Goal: Task Accomplishment & Management: Complete application form

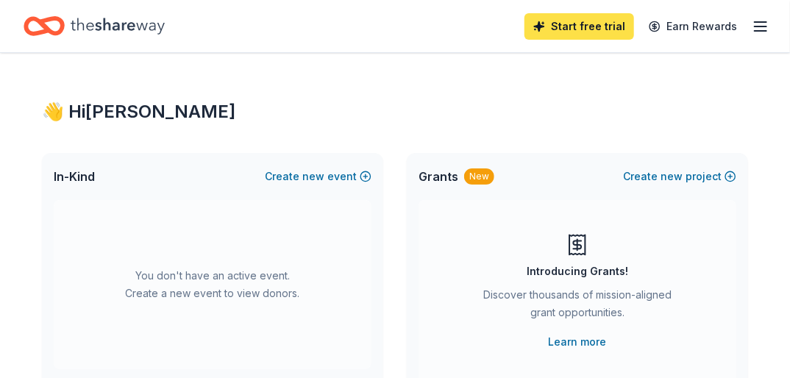
click at [594, 26] on link "Start free trial" at bounding box center [579, 26] width 110 height 26
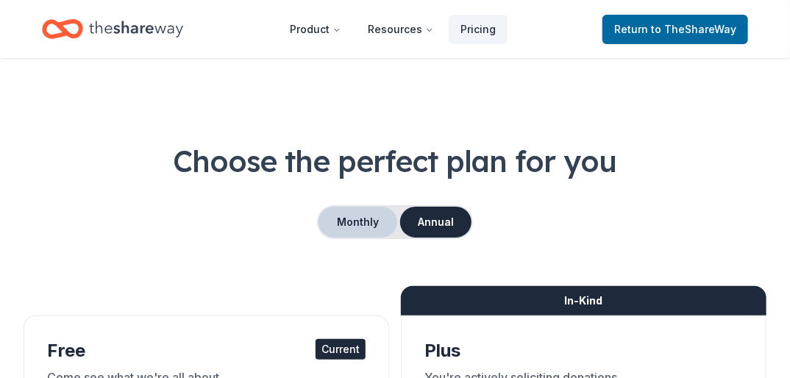
click at [349, 218] on button "Monthly" at bounding box center [357, 222] width 79 height 31
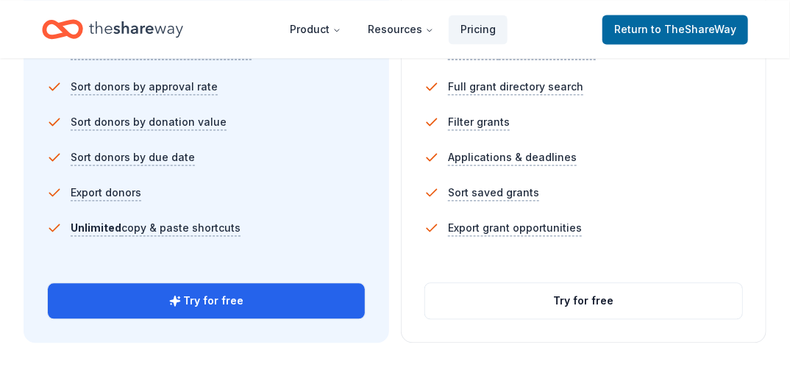
scroll to position [1093, 0]
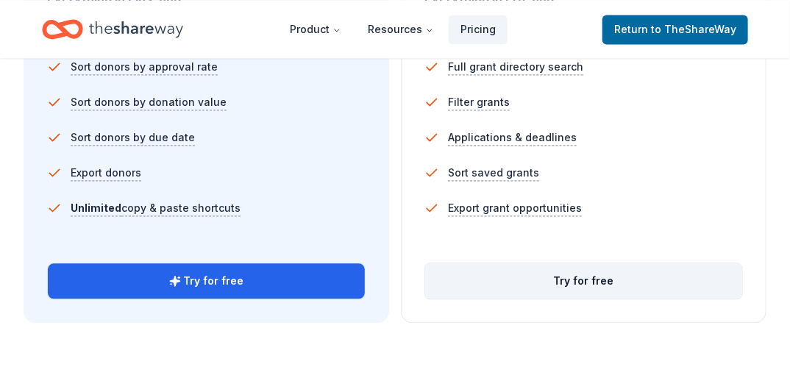
click at [564, 275] on button "Try for free" at bounding box center [583, 280] width 317 height 35
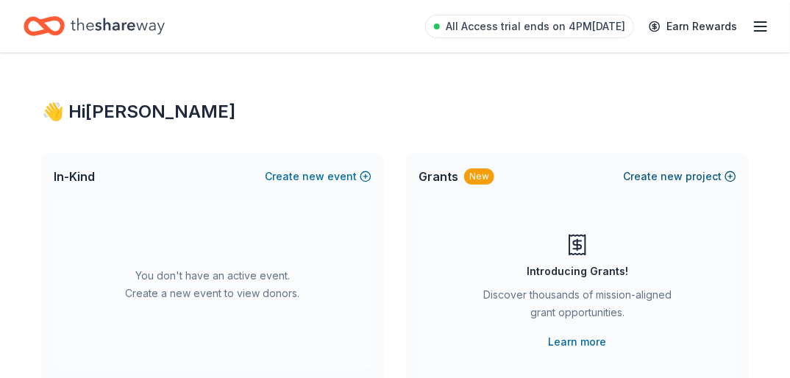
click at [656, 176] on button "Create new project" at bounding box center [679, 177] width 113 height 18
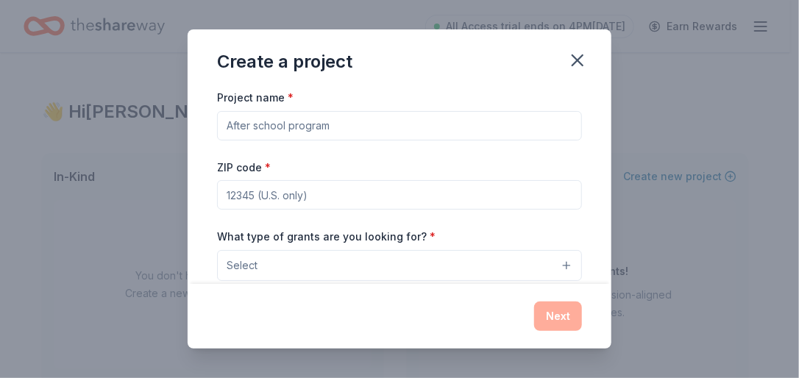
click at [302, 131] on input "Project name *" at bounding box center [399, 125] width 365 height 29
type input "CarePortal"
click at [279, 196] on input "ZIP code *" at bounding box center [399, 194] width 365 height 29
type input "76119"
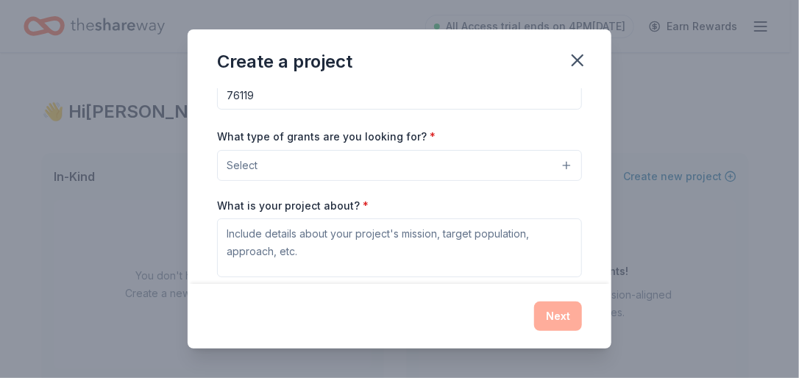
scroll to position [101, 0]
click at [554, 162] on button "Select" at bounding box center [399, 164] width 365 height 31
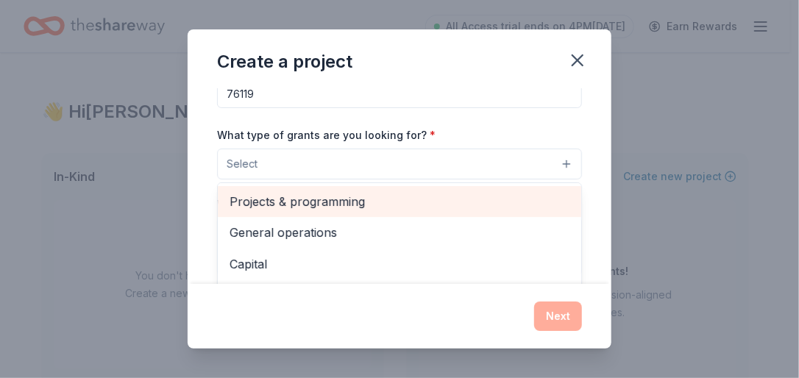
click at [401, 203] on span "Projects & programming" at bounding box center [399, 201] width 340 height 19
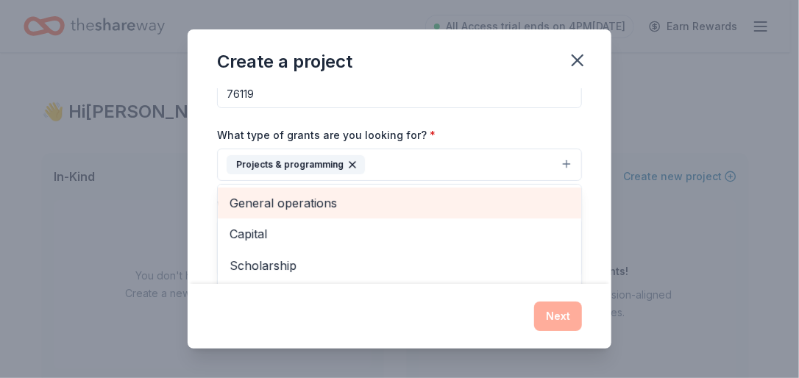
click at [371, 204] on span "General operations" at bounding box center [399, 202] width 340 height 19
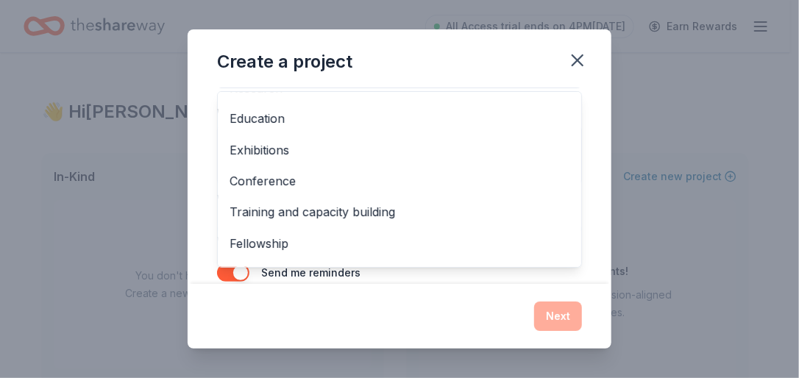
scroll to position [79, 0]
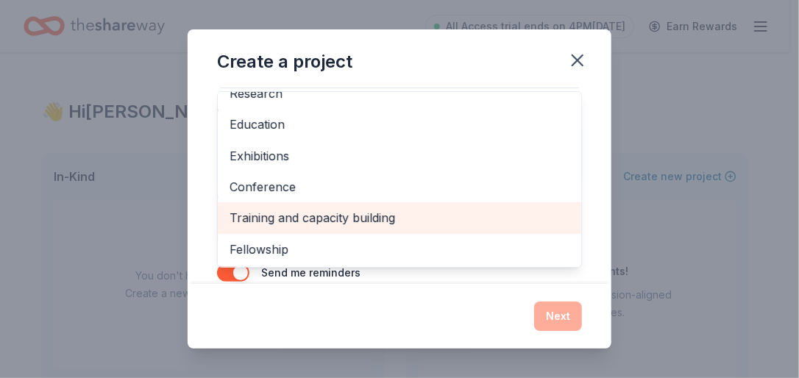
click at [401, 222] on span "Training and capacity building" at bounding box center [399, 217] width 340 height 19
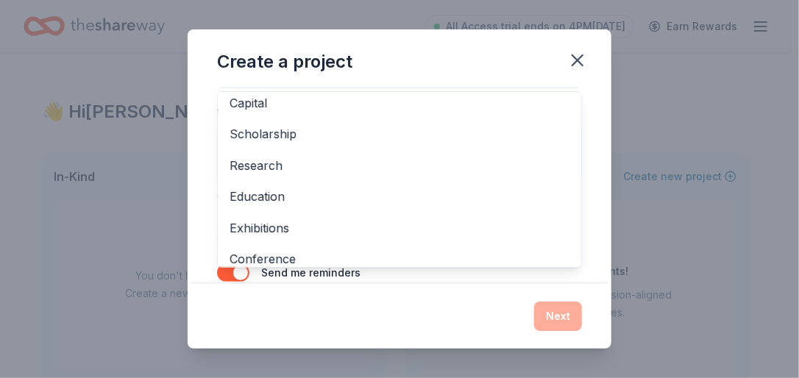
scroll to position [0, 0]
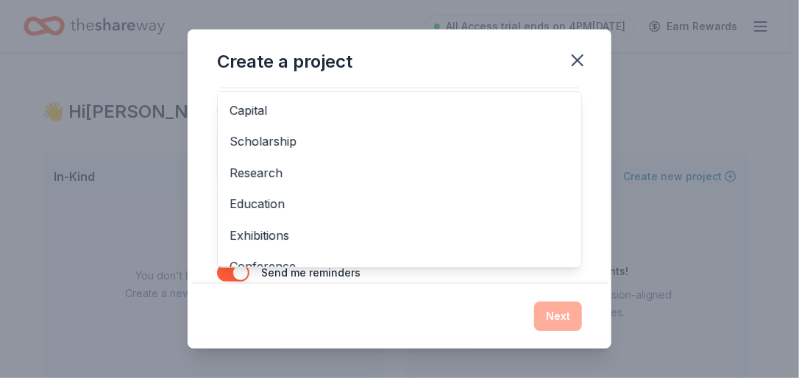
click at [474, 326] on div "Create a project Project name * CarePortal ZIP code * 76119 What type of grants…" at bounding box center [400, 188] width 424 height 319
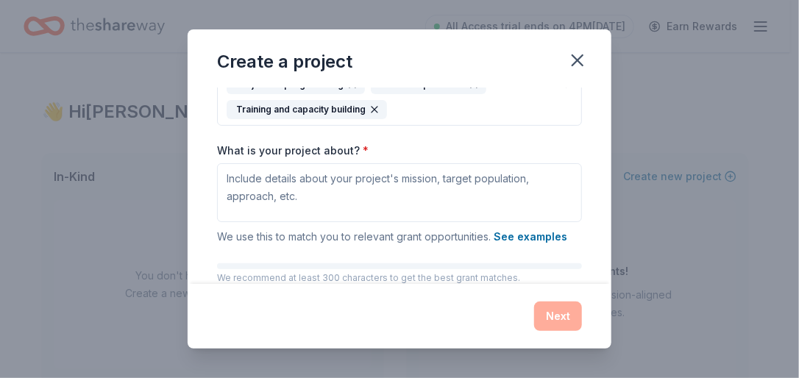
scroll to position [183, 0]
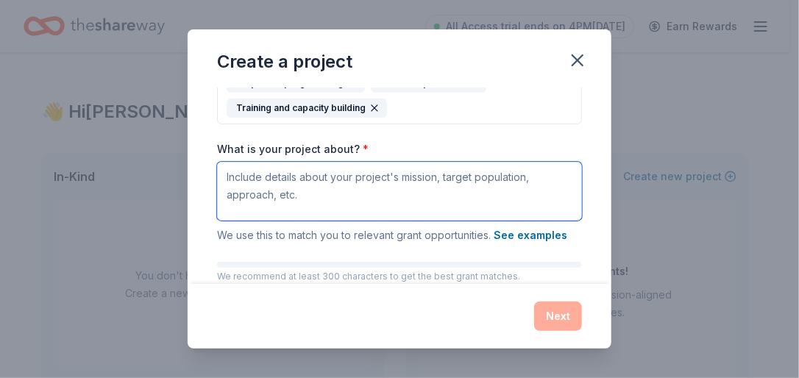
click at [229, 179] on textarea "What is your project about? *" at bounding box center [399, 191] width 365 height 59
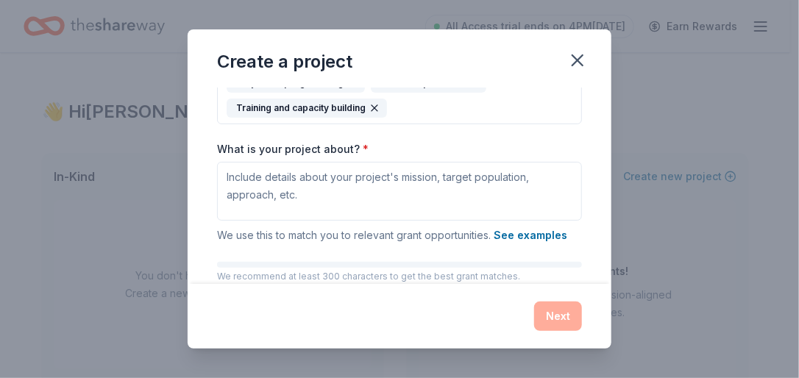
drag, startPoint x: 217, startPoint y: 144, endPoint x: 290, endPoint y: 196, distance: 89.6
click at [290, 196] on div "What is your project about? * We use this to match you to relevant grant opport…" at bounding box center [399, 193] width 365 height 103
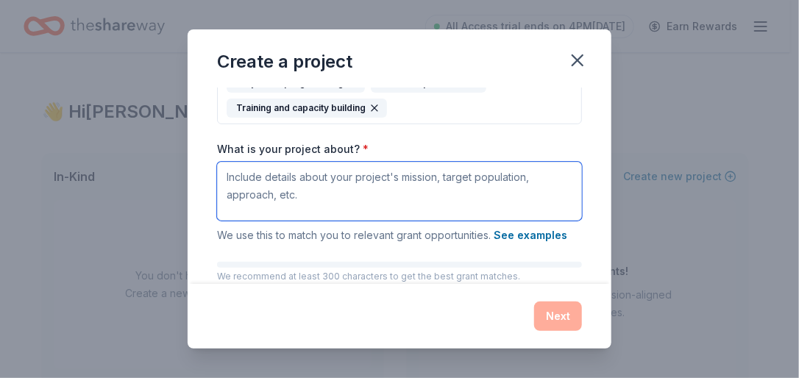
drag, startPoint x: 296, startPoint y: 195, endPoint x: 234, endPoint y: 172, distance: 66.5
click at [234, 172] on textarea "What is your project about? *" at bounding box center [399, 191] width 365 height 59
click at [303, 199] on textarea "What is your project about? *" at bounding box center [399, 191] width 365 height 59
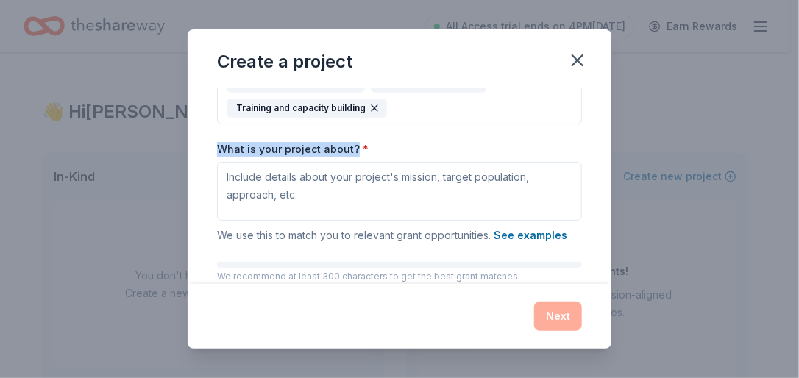
drag, startPoint x: 218, startPoint y: 146, endPoint x: 356, endPoint y: 147, distance: 138.3
click at [356, 147] on label "What is your project about? *" at bounding box center [292, 149] width 151 height 15
copy label "What is your project about?"
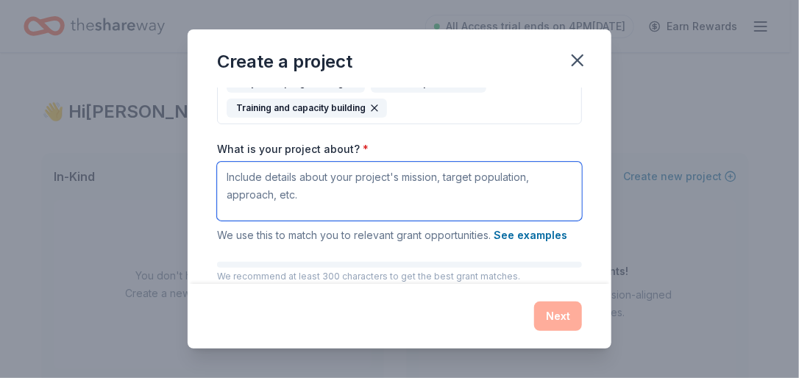
click at [266, 179] on textarea "What is your project about? *" at bounding box center [399, 191] width 365 height 59
paste textarea "Our project provides children in Tarrant County with access to essential resour…"
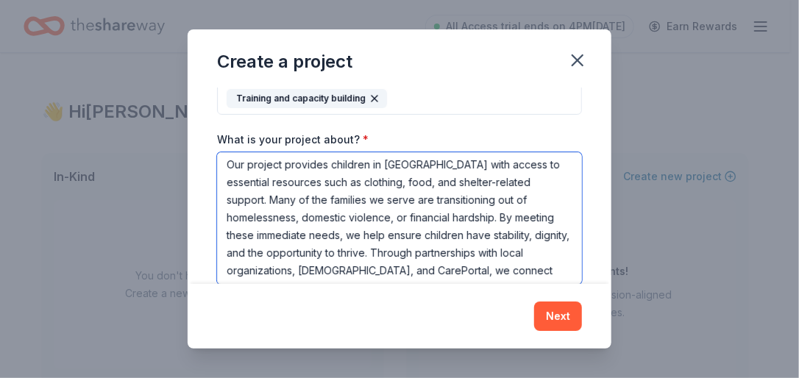
scroll to position [0, 0]
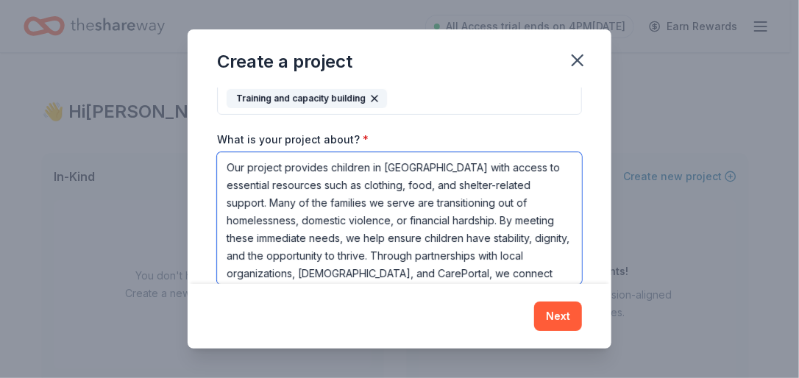
type textarea "Our project provides children in Tarrant County with access to essential resour…"
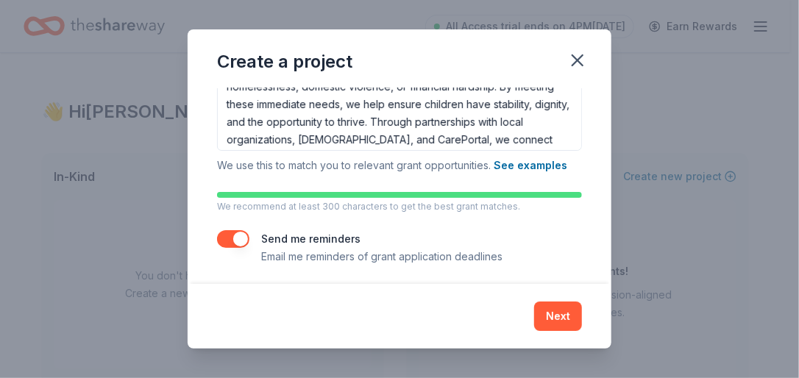
scroll to position [332, 0]
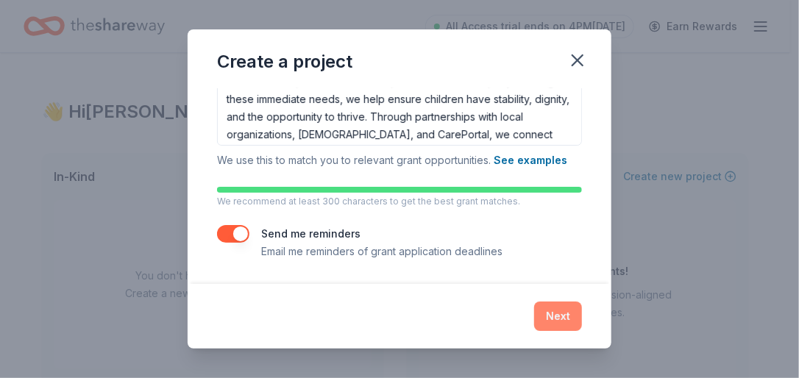
click at [565, 311] on button "Next" at bounding box center [558, 315] width 48 height 29
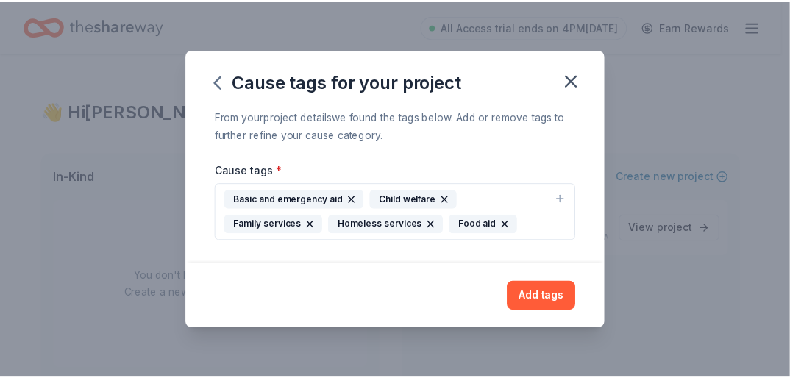
scroll to position [0, 0]
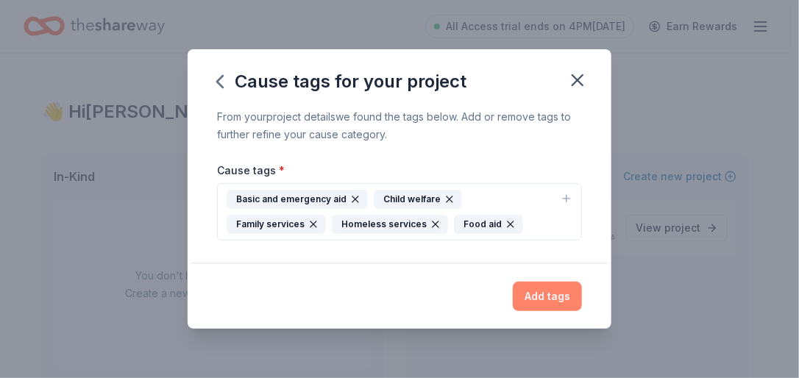
click at [545, 300] on button "Add tags" at bounding box center [547, 296] width 69 height 29
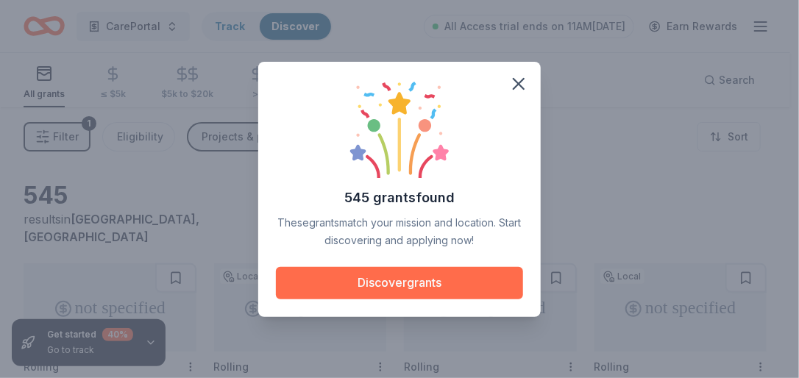
click at [363, 276] on button "Discover grants" at bounding box center [399, 283] width 247 height 32
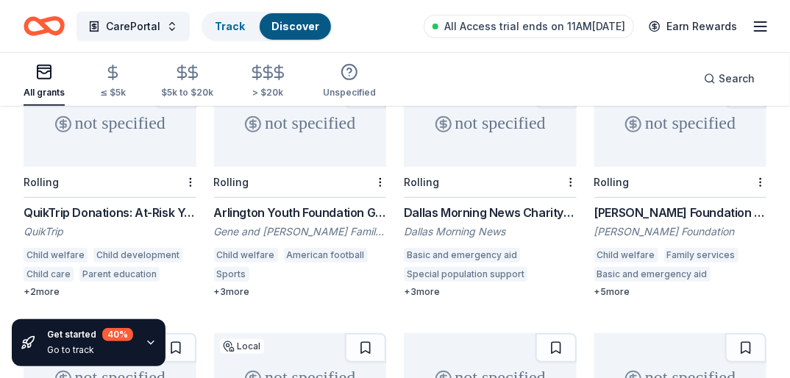
scroll to position [182, 0]
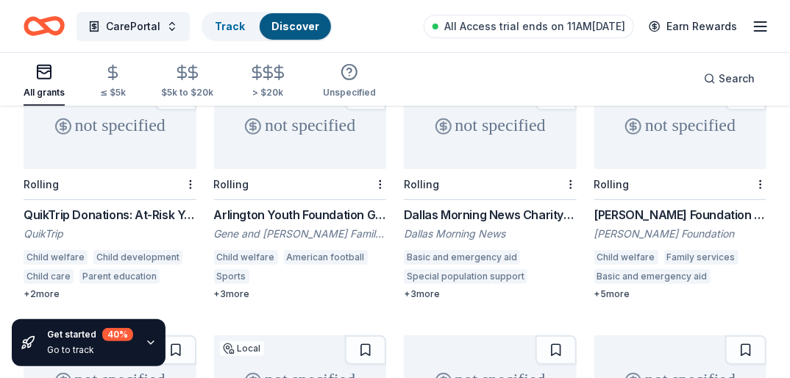
click at [133, 206] on div "QuikTrip Donations: At-Risk Youth and Early Childhood Education" at bounding box center [110, 215] width 173 height 18
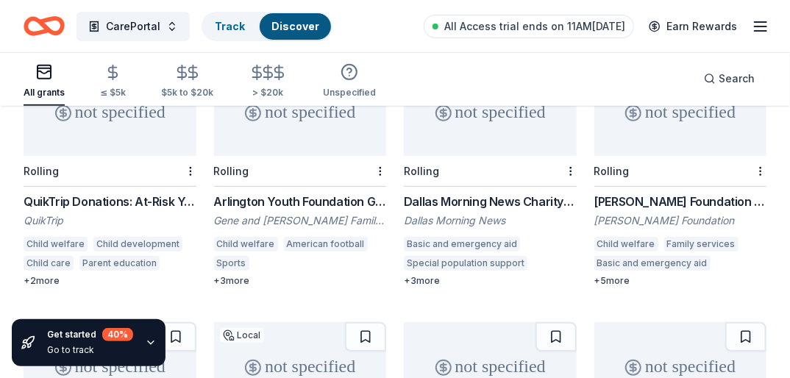
scroll to position [194, 0]
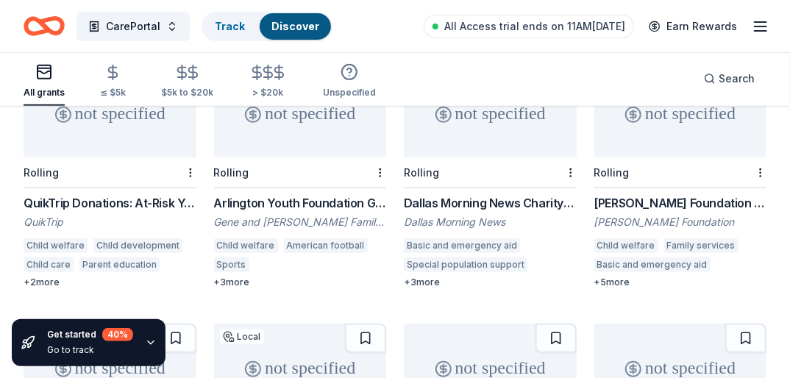
click at [652, 194] on div "Rees-Jones Foundation Grant" at bounding box center [680, 203] width 173 height 18
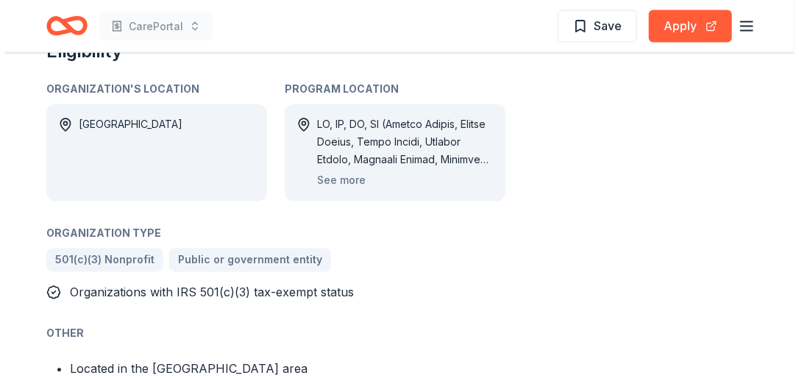
scroll to position [897, 0]
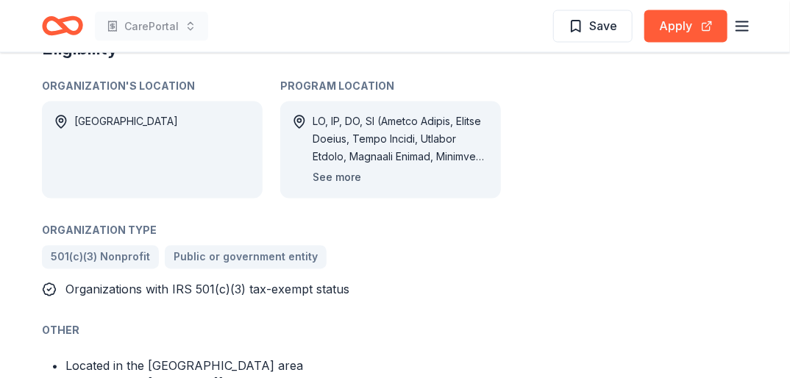
click at [346, 176] on button "See more" at bounding box center [337, 178] width 49 height 18
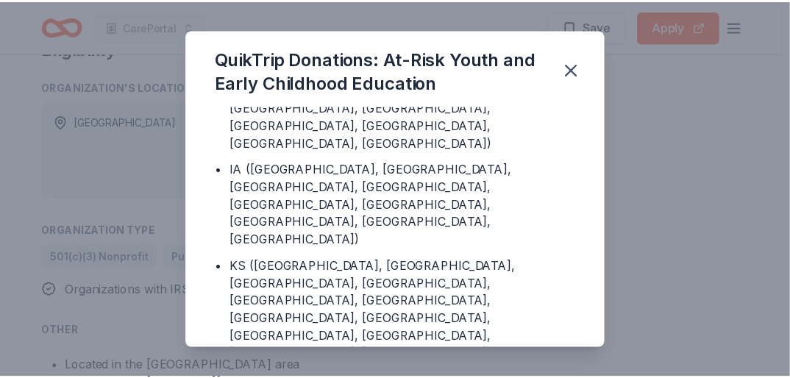
scroll to position [512, 0]
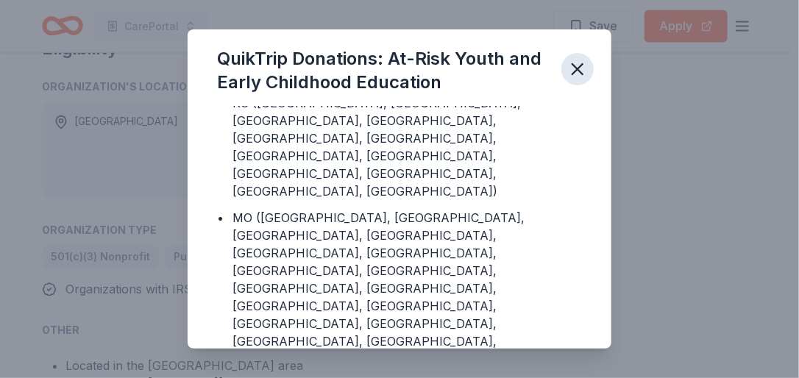
click at [581, 69] on icon "button" at bounding box center [577, 69] width 21 height 21
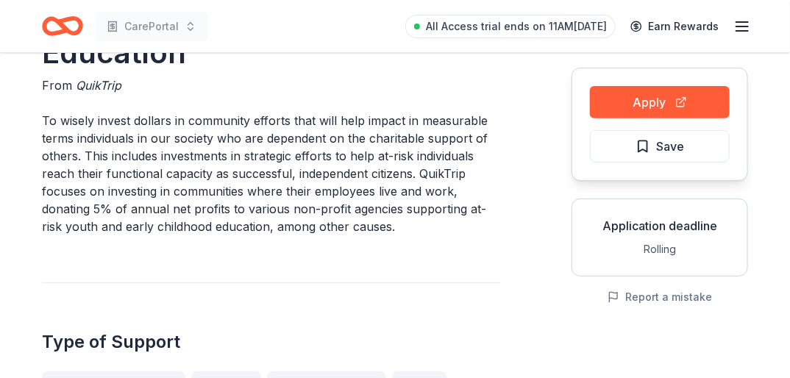
scroll to position [132, 0]
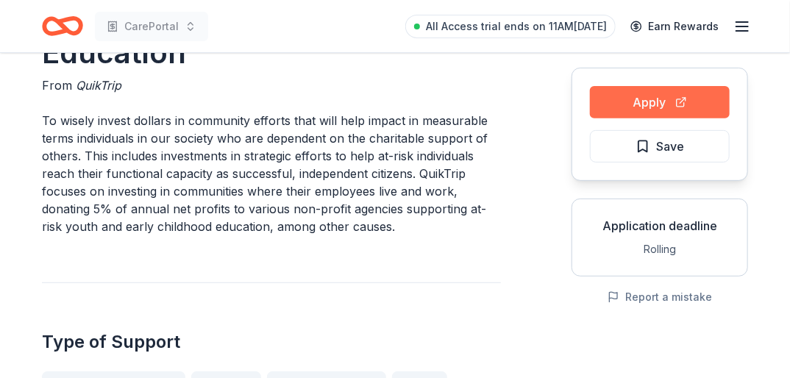
click at [644, 98] on button "Apply" at bounding box center [660, 102] width 140 height 32
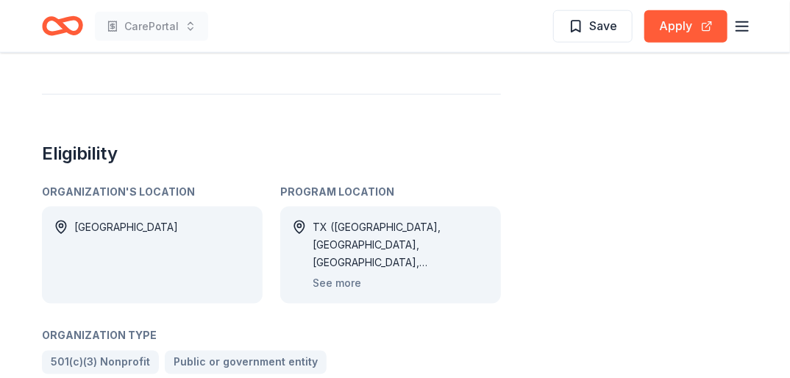
scroll to position [675, 0]
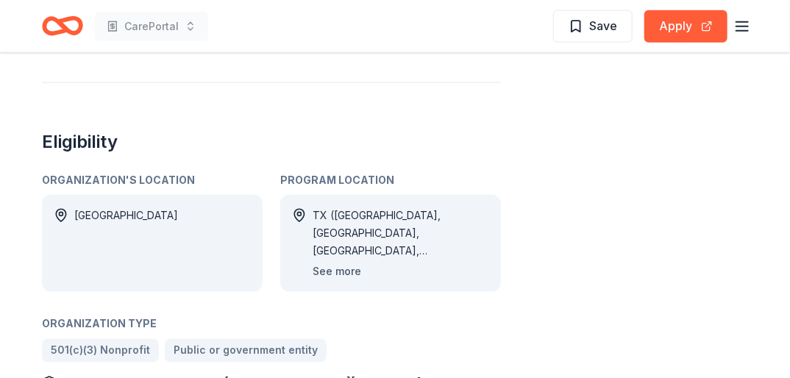
click at [348, 263] on button "See more" at bounding box center [337, 272] width 49 height 18
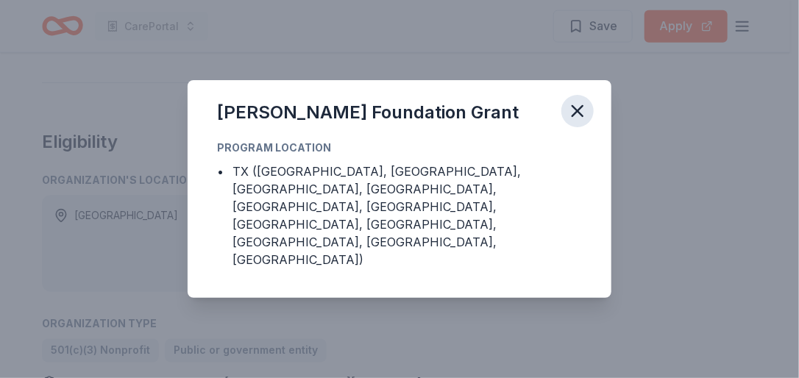
click at [578, 116] on icon "button" at bounding box center [577, 111] width 10 height 10
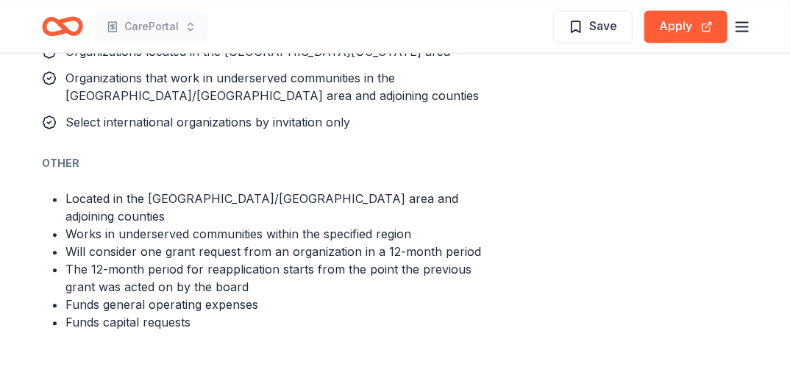
scroll to position [960, 0]
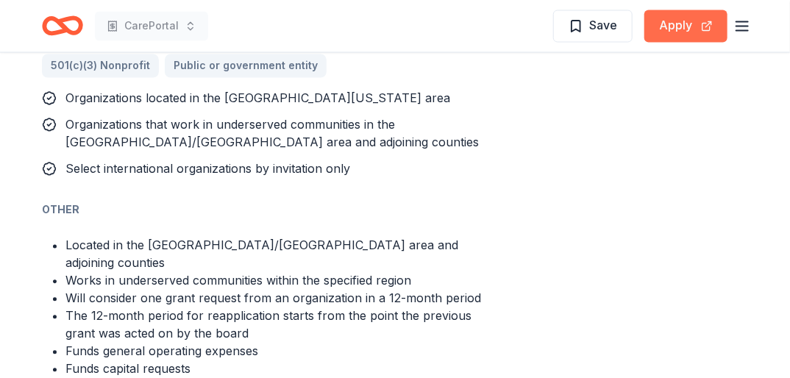
click at [676, 28] on button "Apply" at bounding box center [685, 26] width 83 height 32
